Goal: Task Accomplishment & Management: Use online tool/utility

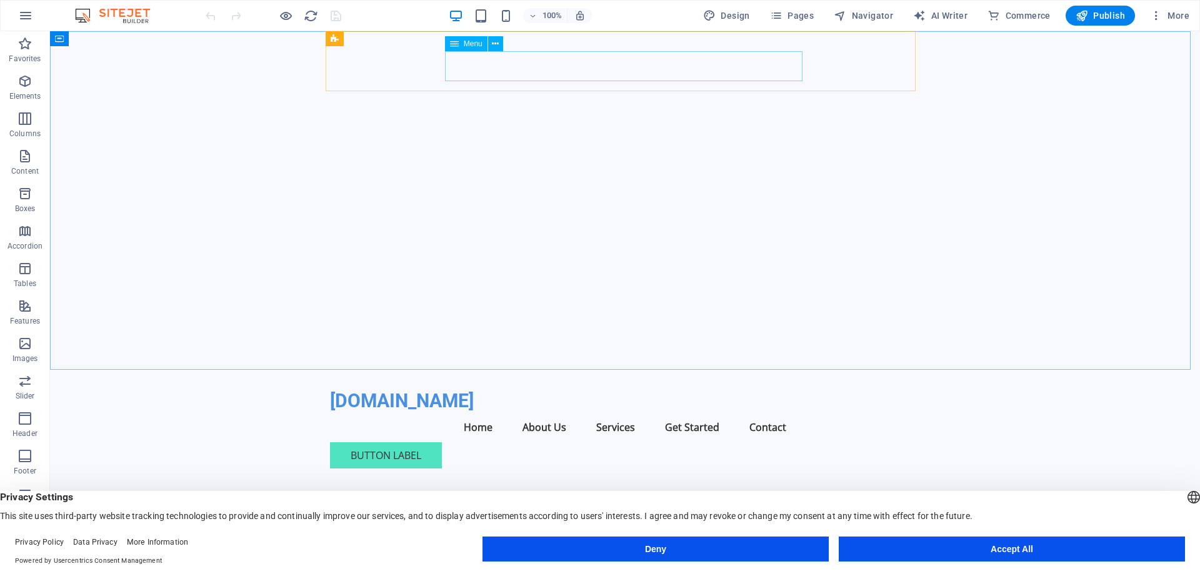
click at [461, 42] on div "Menu" at bounding box center [466, 43] width 42 height 15
click at [494, 42] on icon at bounding box center [495, 43] width 7 height 13
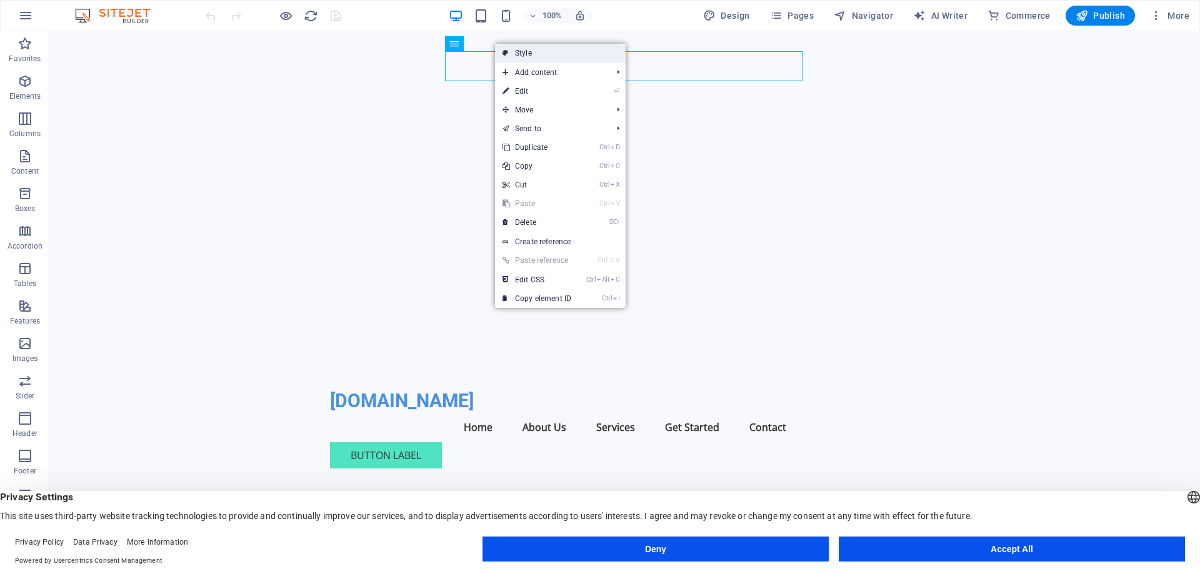
click at [522, 53] on link "Style" at bounding box center [560, 53] width 131 height 19
select select "rem"
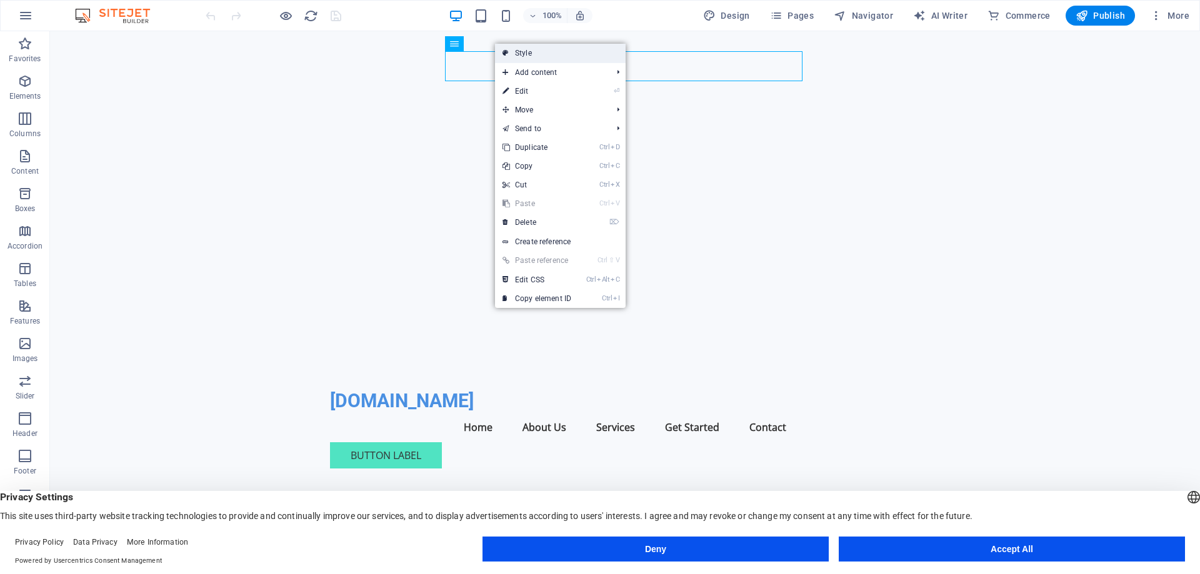
select select "preset-menu-v2-home-7"
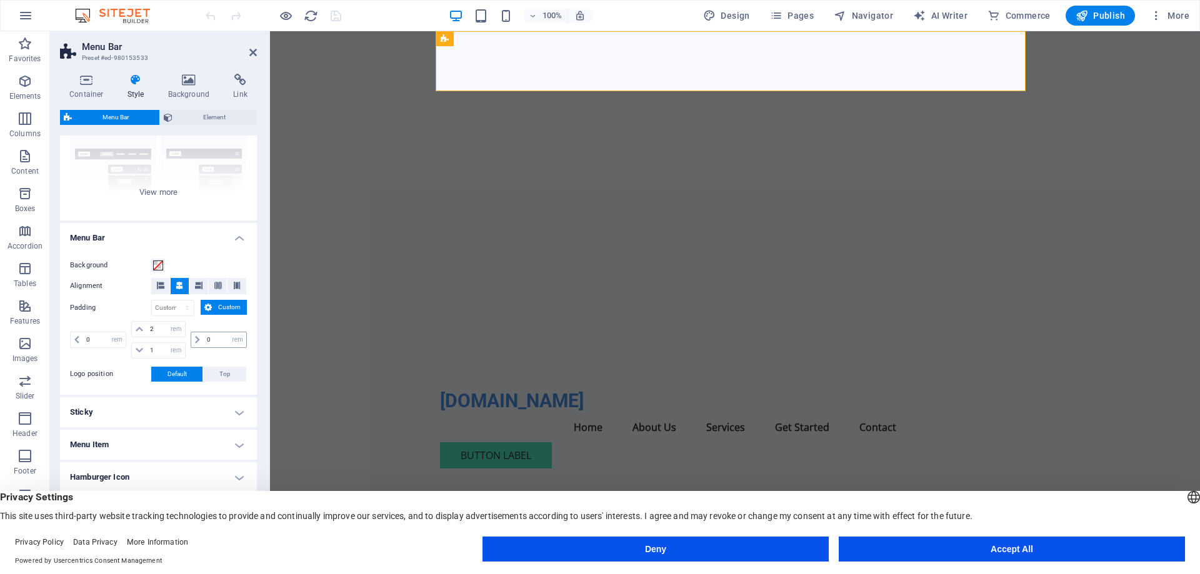
scroll to position [187, 0]
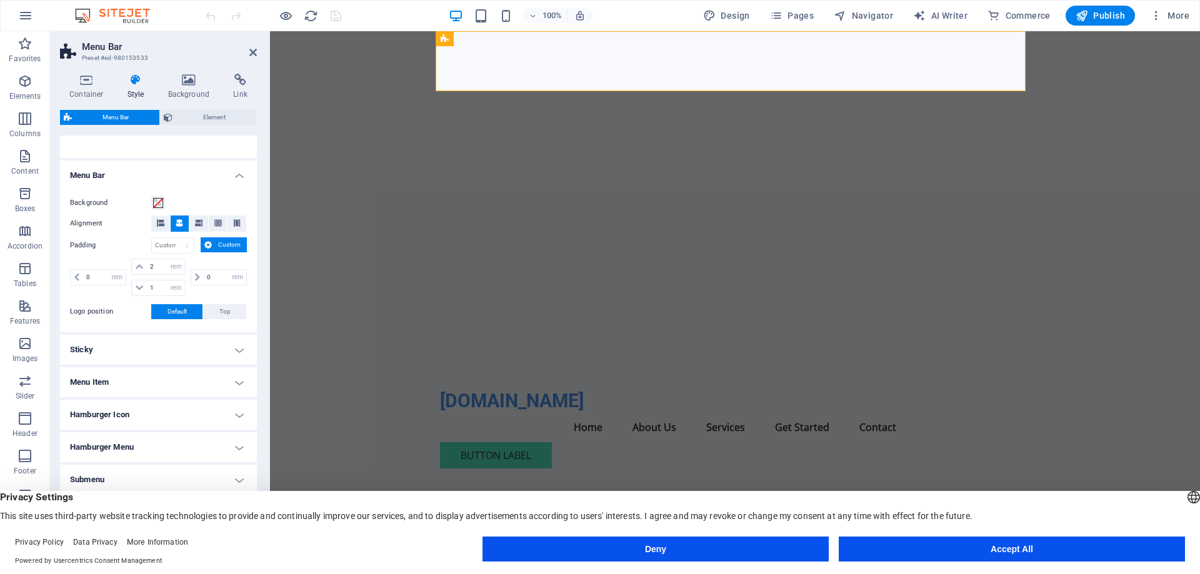
click at [223, 343] on h4 "Sticky" at bounding box center [158, 350] width 197 height 30
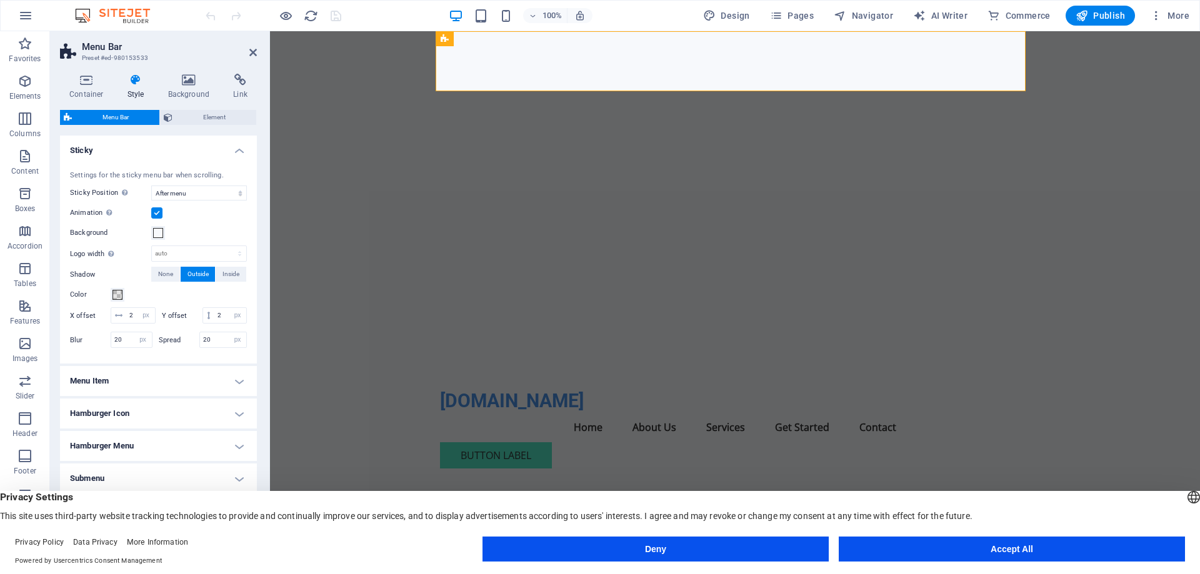
scroll to position [402, 0]
click at [231, 413] on h4 "Hamburger Icon" at bounding box center [158, 414] width 197 height 30
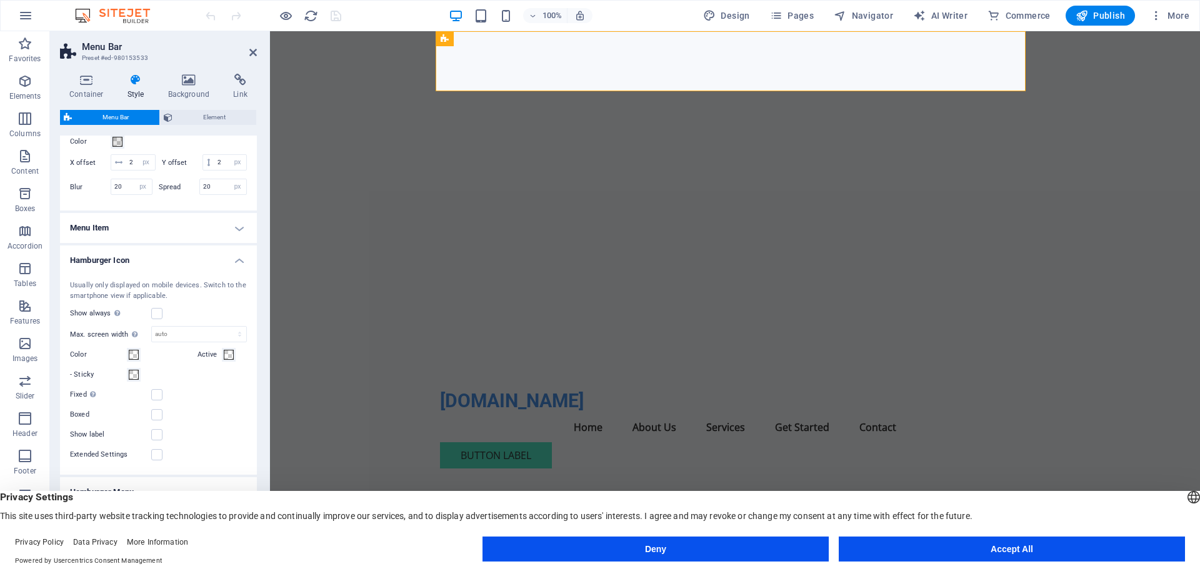
scroll to position [539, 0]
click at [20, 387] on icon "button" at bounding box center [24, 381] width 15 height 15
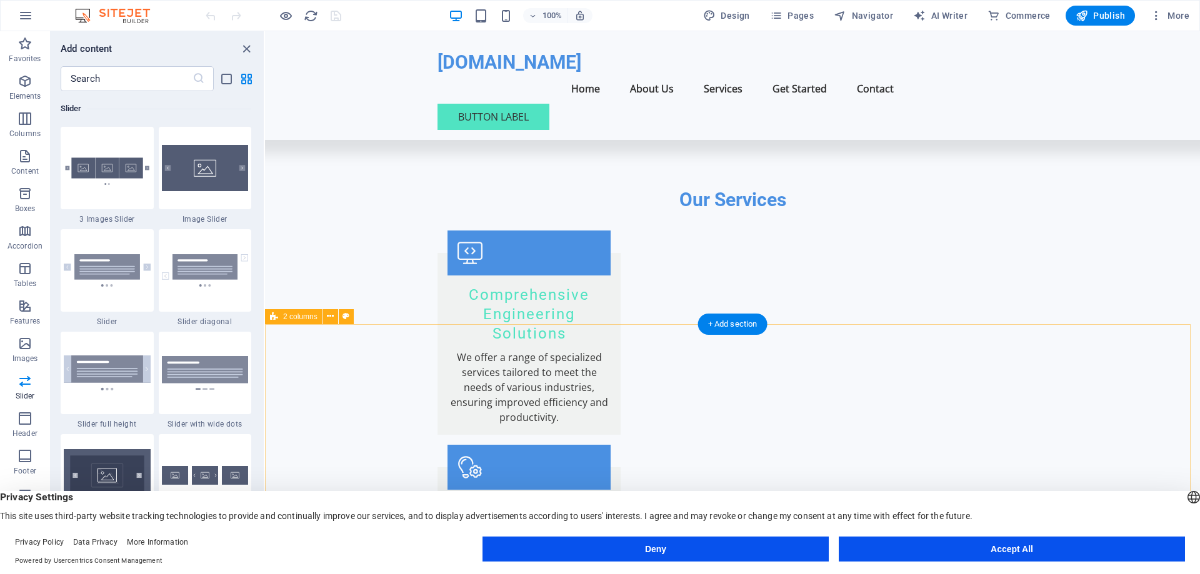
scroll to position [1125, 0]
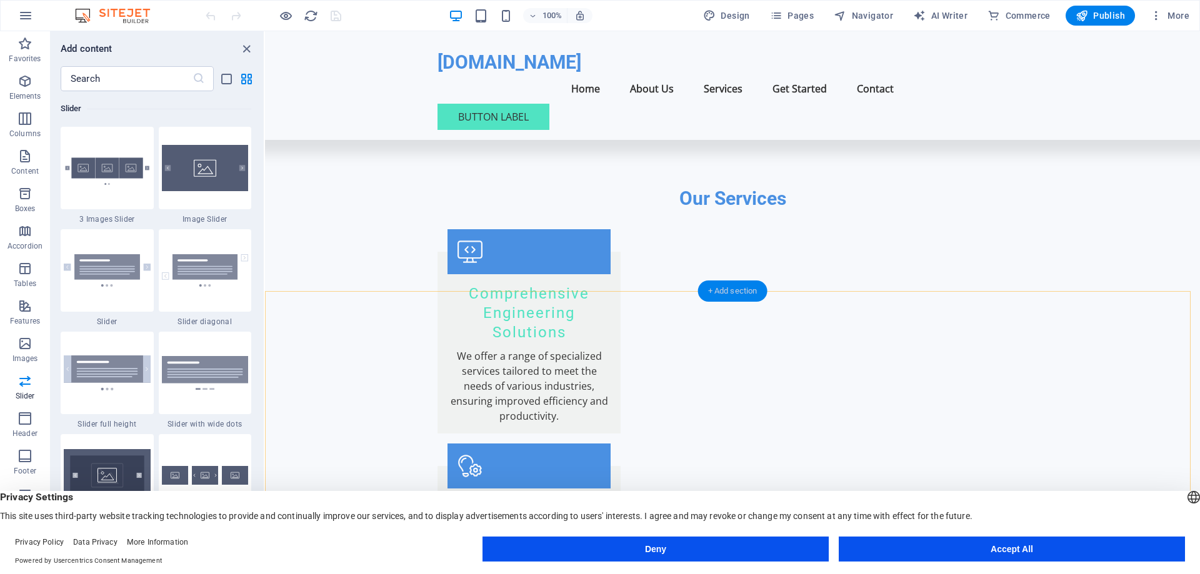
click at [739, 295] on div "+ Add section" at bounding box center [732, 291] width 69 height 21
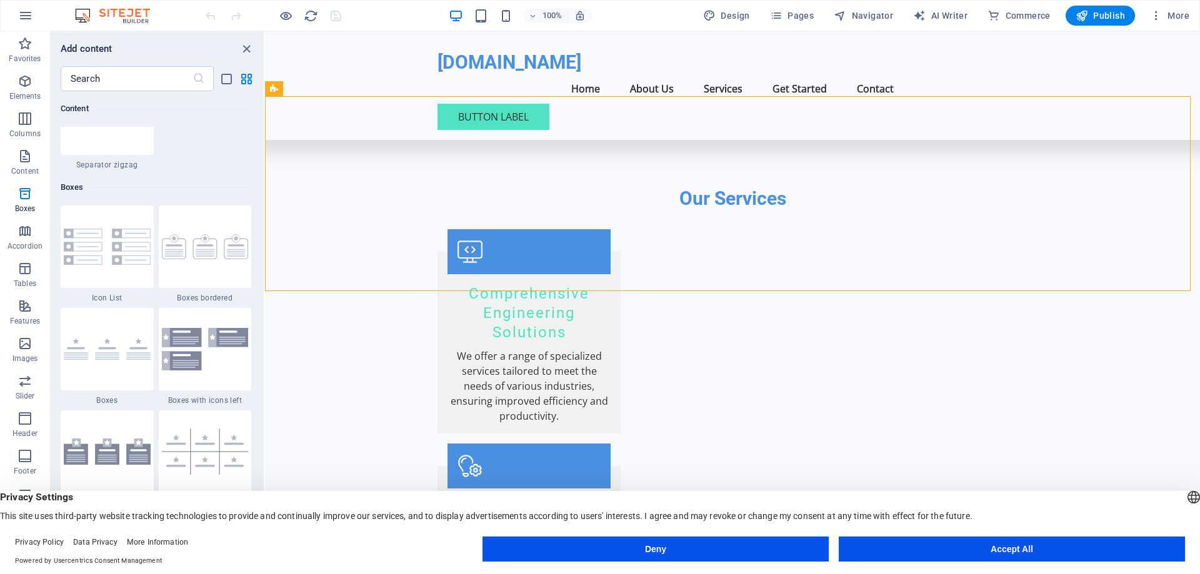
scroll to position [3374, 0]
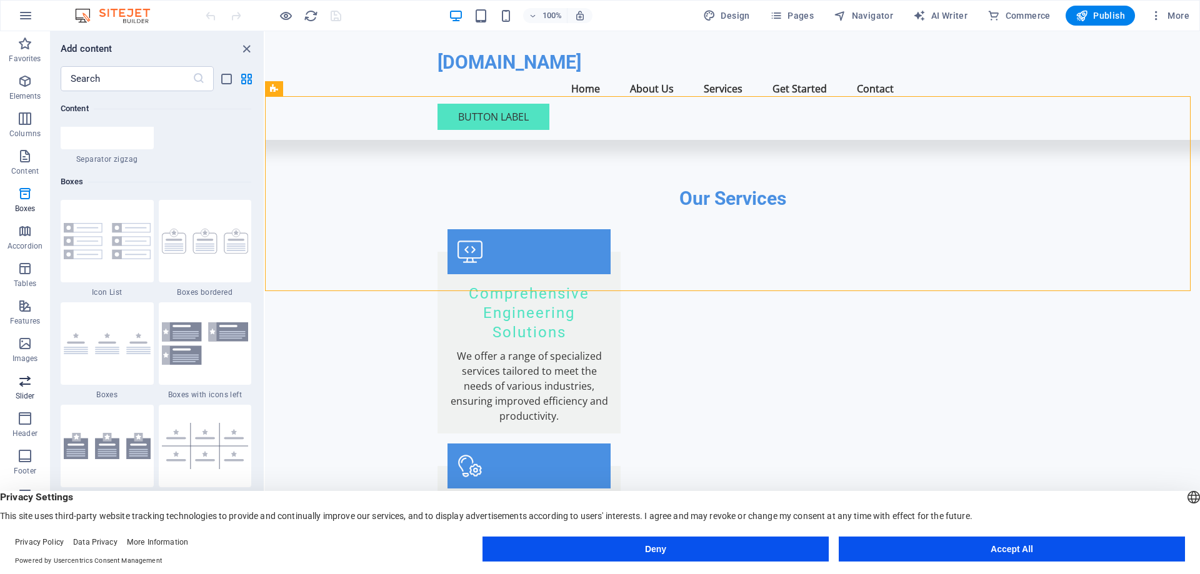
click at [28, 383] on icon "button" at bounding box center [24, 381] width 15 height 15
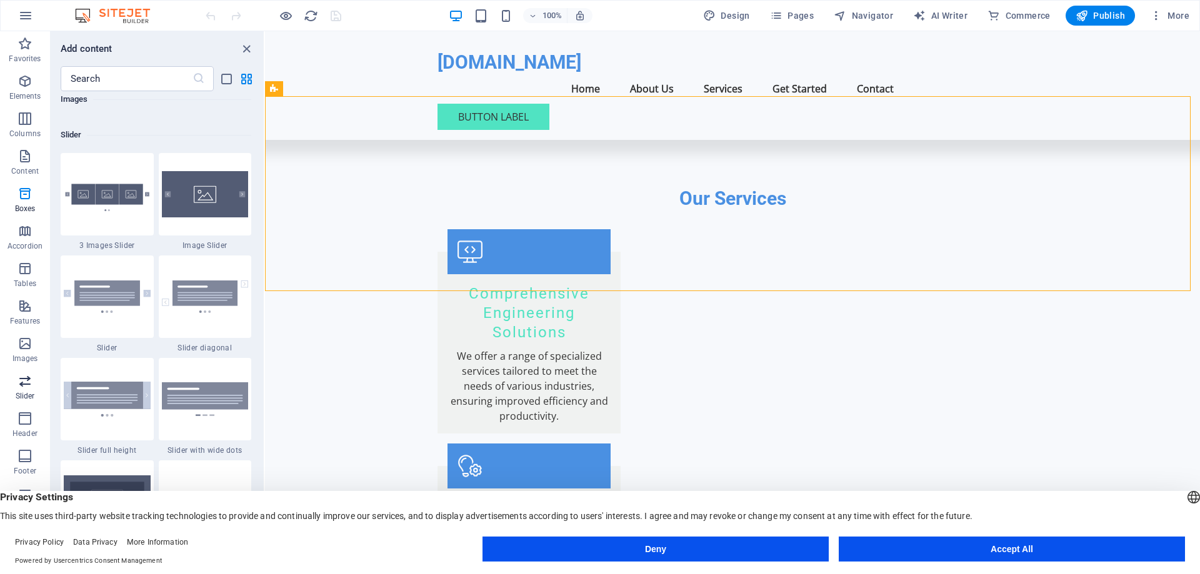
scroll to position [7084, 0]
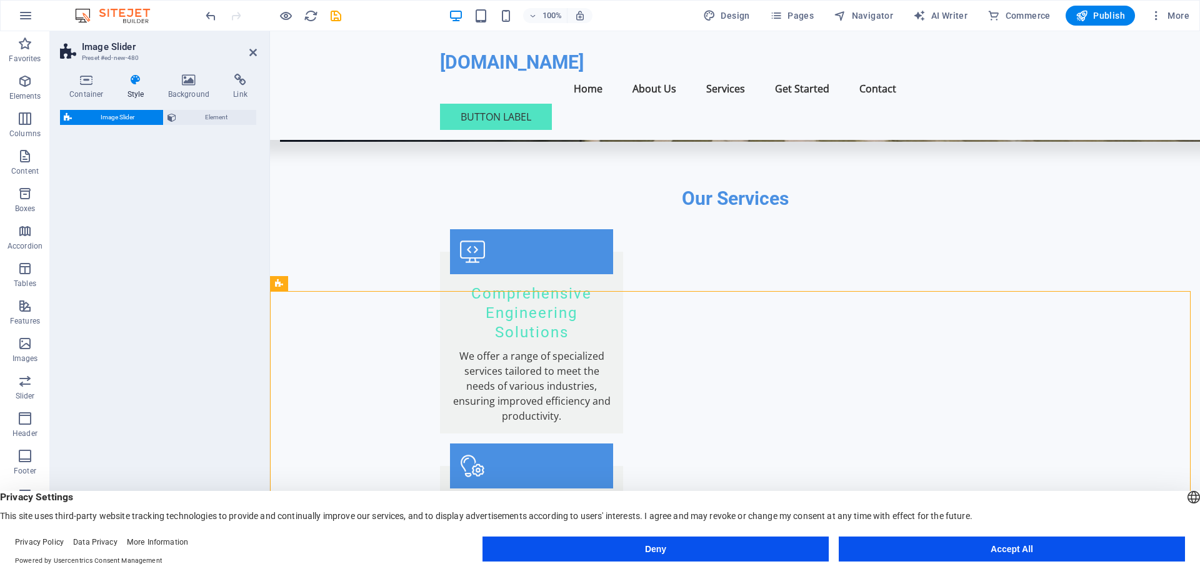
select select "rem"
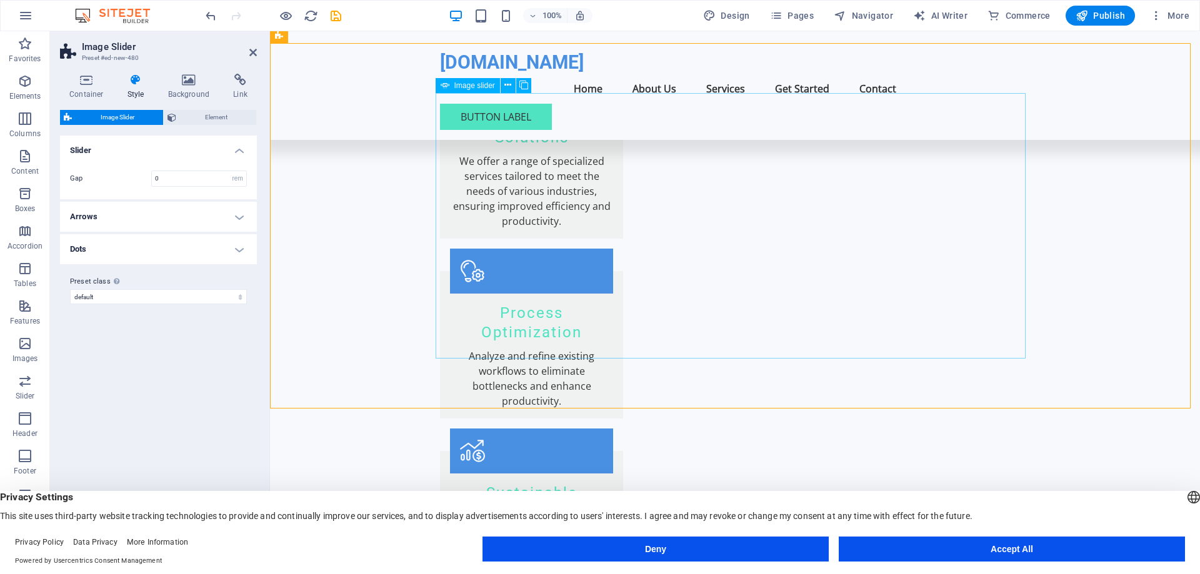
scroll to position [1375, 0]
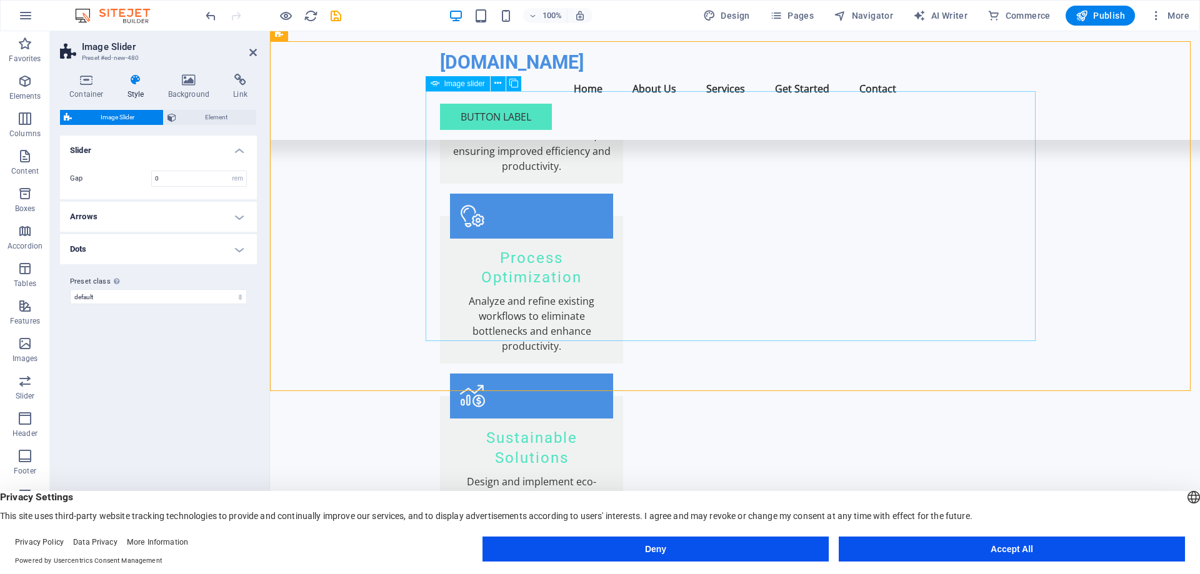
click at [227, 118] on span "Element" at bounding box center [216, 117] width 72 height 15
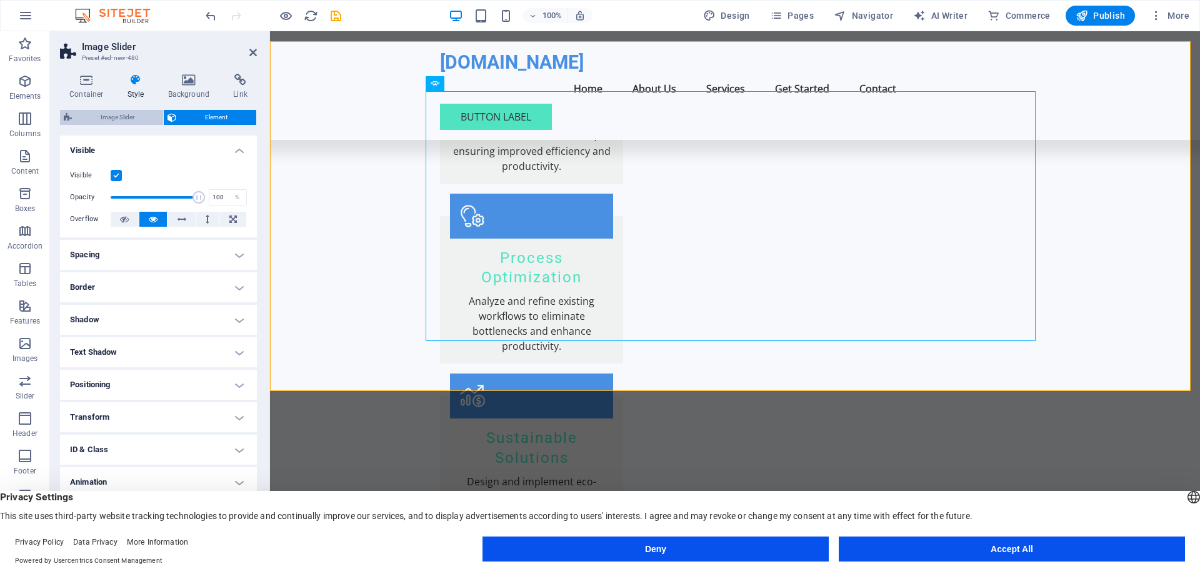
click at [117, 116] on span "Image Slider" at bounding box center [118, 117] width 84 height 15
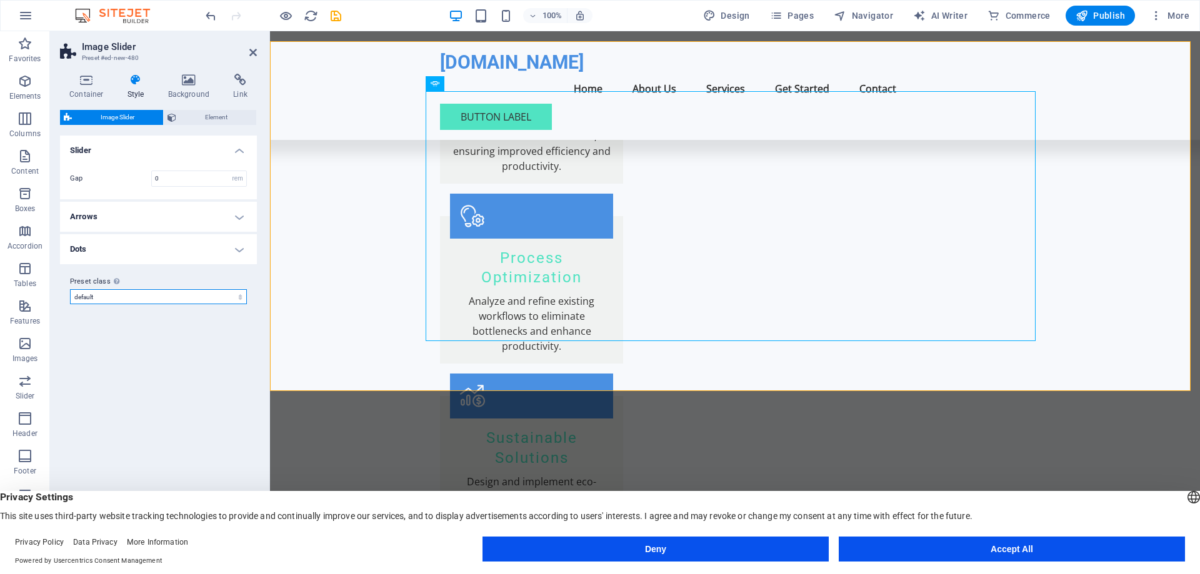
click at [158, 297] on select "default Add preset class" at bounding box center [158, 296] width 177 height 15
click at [158, 298] on select "default Add preset class" at bounding box center [158, 296] width 177 height 15
click at [94, 91] on h4 "Container" at bounding box center [89, 87] width 58 height 26
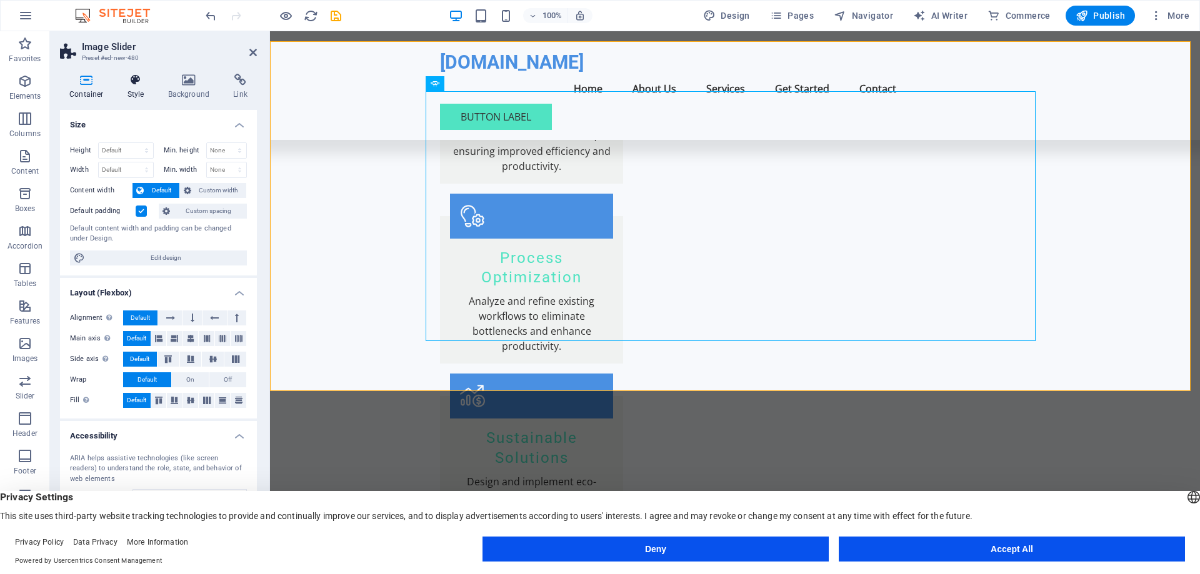
click at [137, 91] on h4 "Style" at bounding box center [138, 87] width 41 height 26
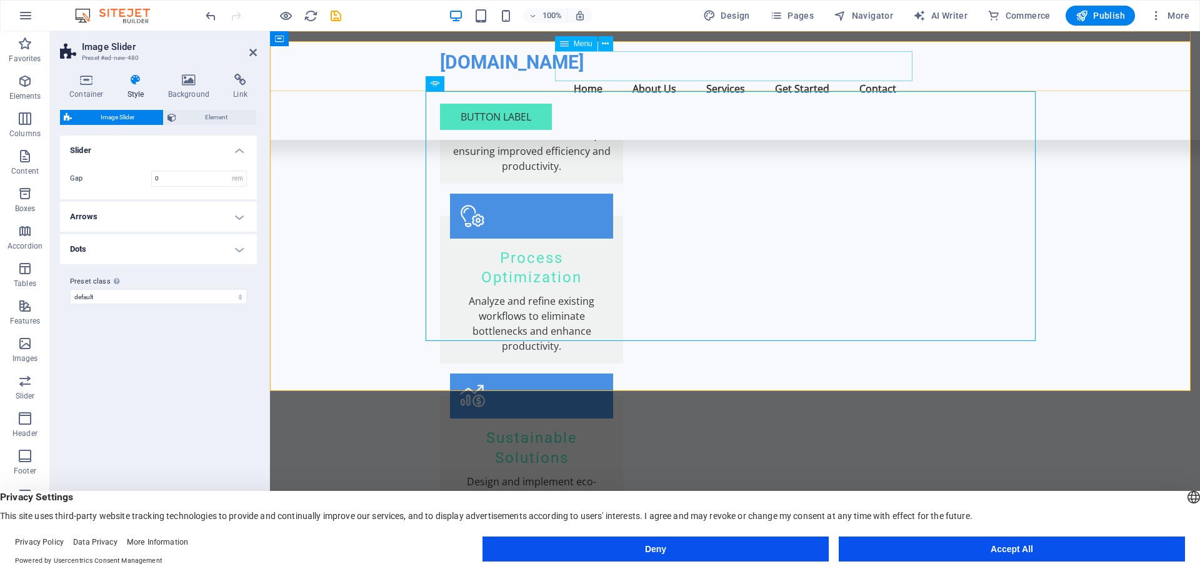
click at [874, 74] on nav "Home About Us Services Get Started Contact" at bounding box center [735, 89] width 590 height 30
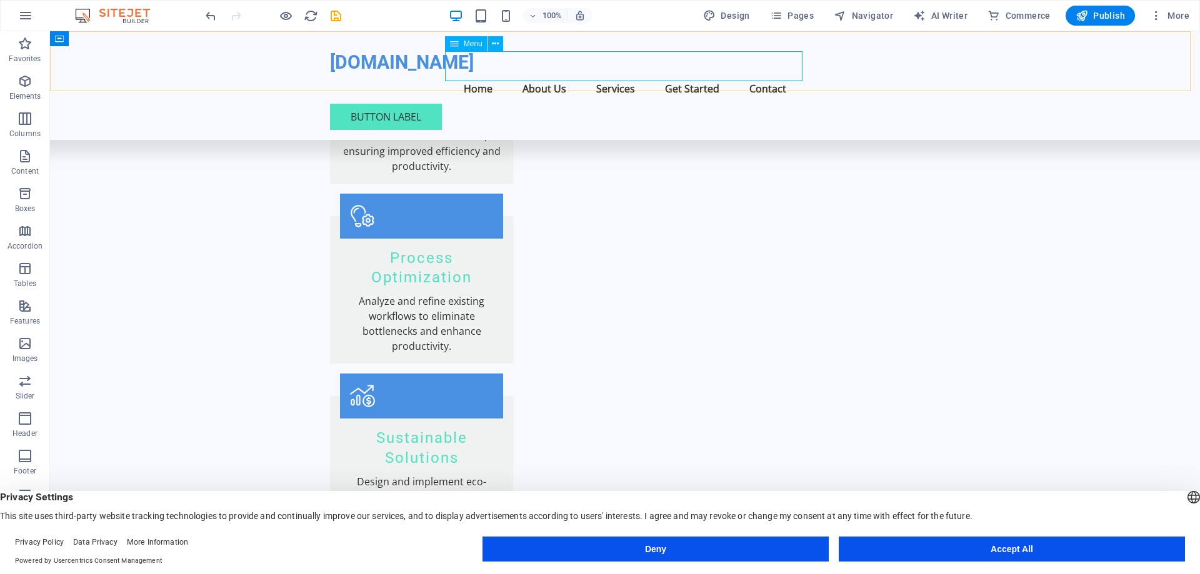
click at [766, 74] on nav "Home About Us Services Get Started Contact" at bounding box center [625, 89] width 590 height 30
click at [690, 75] on nav "Home About Us Services Get Started Contact" at bounding box center [625, 89] width 590 height 30
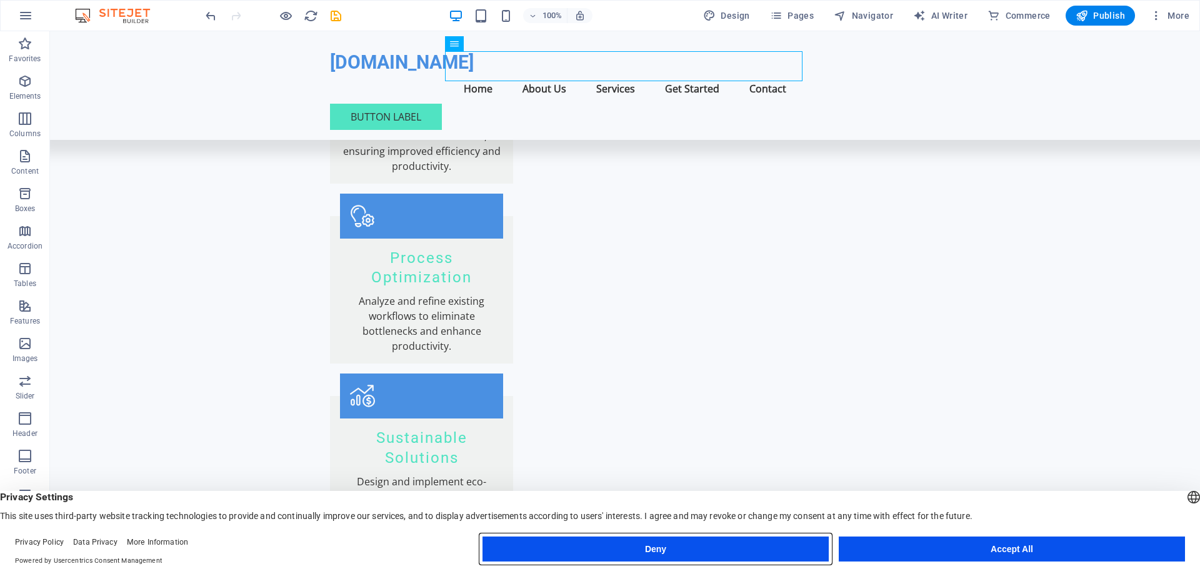
click at [738, 550] on button "Deny" at bounding box center [655, 549] width 346 height 25
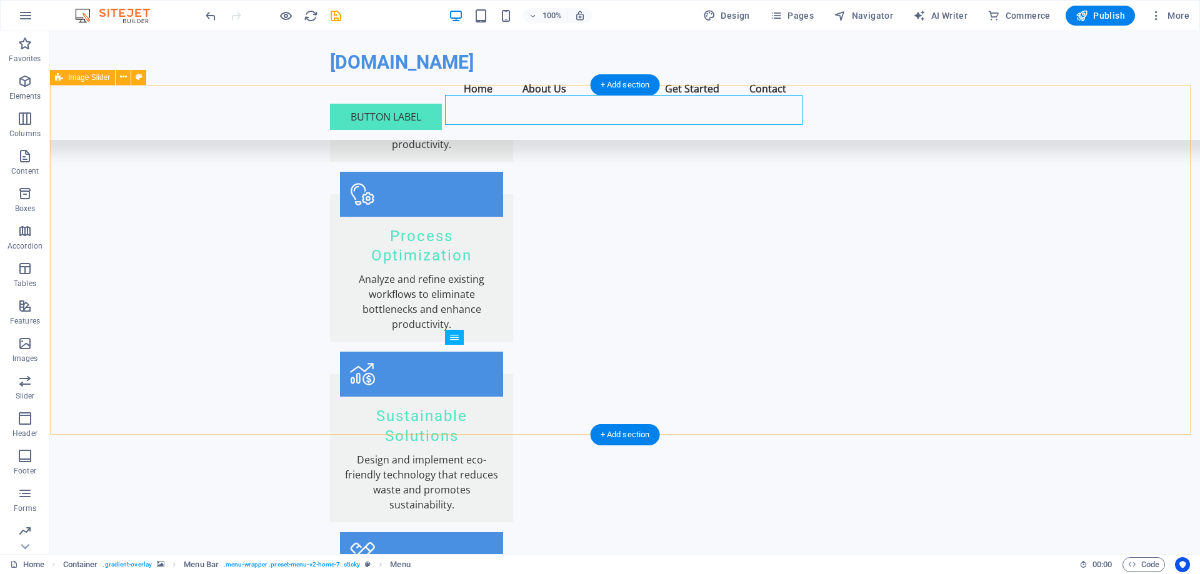
scroll to position [1312, 0]
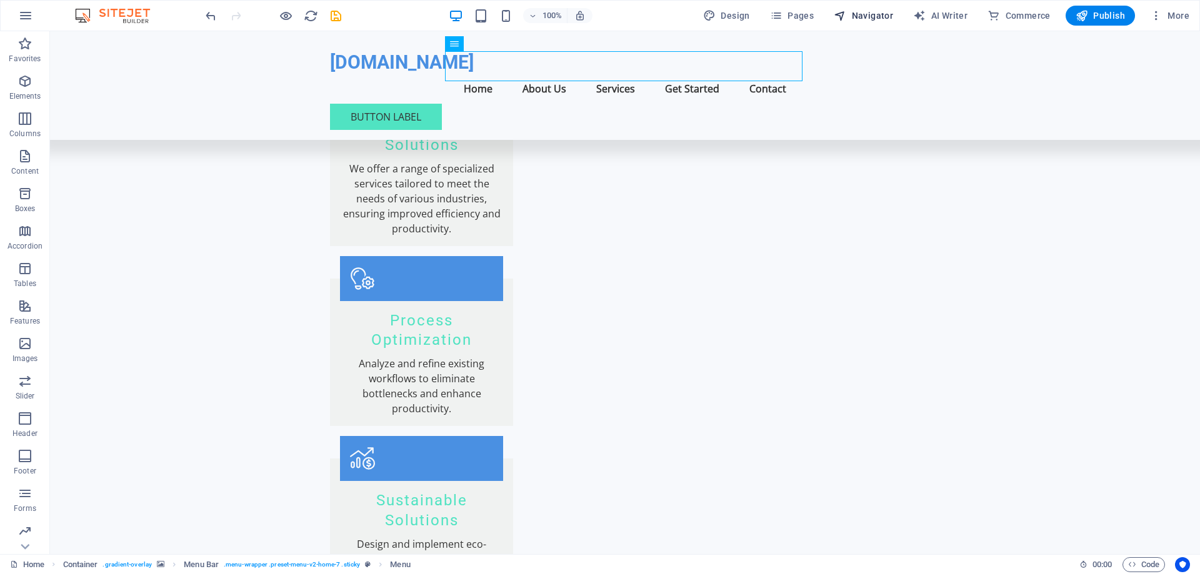
click at [867, 12] on span "Navigator" at bounding box center [863, 15] width 59 height 12
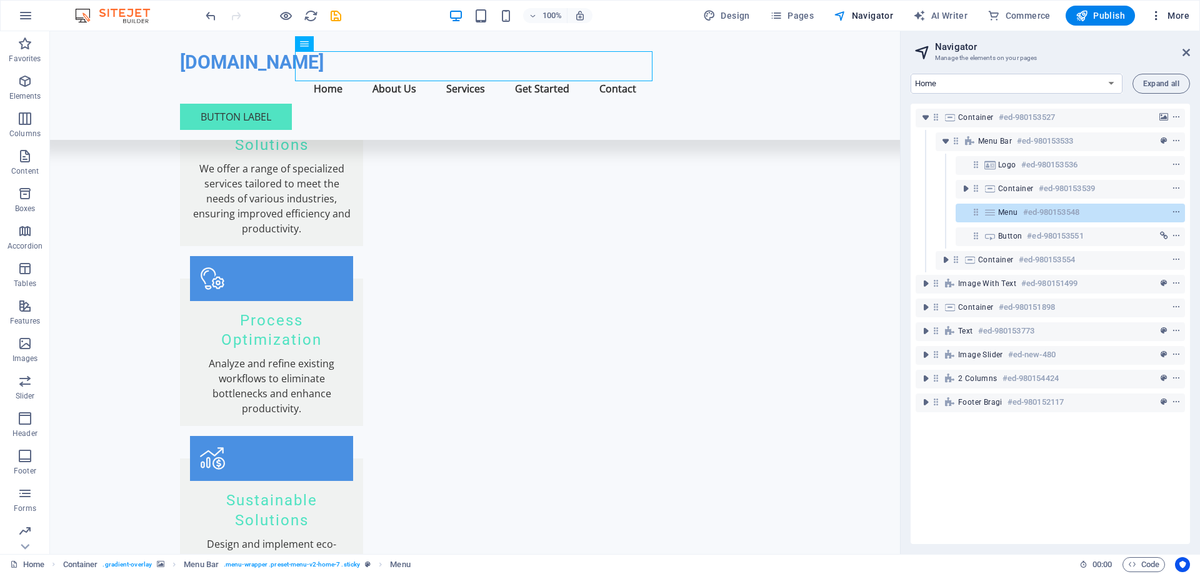
click at [1156, 15] on icon "button" at bounding box center [1156, 15] width 12 height 12
